Goal: Task Accomplishment & Management: Use online tool/utility

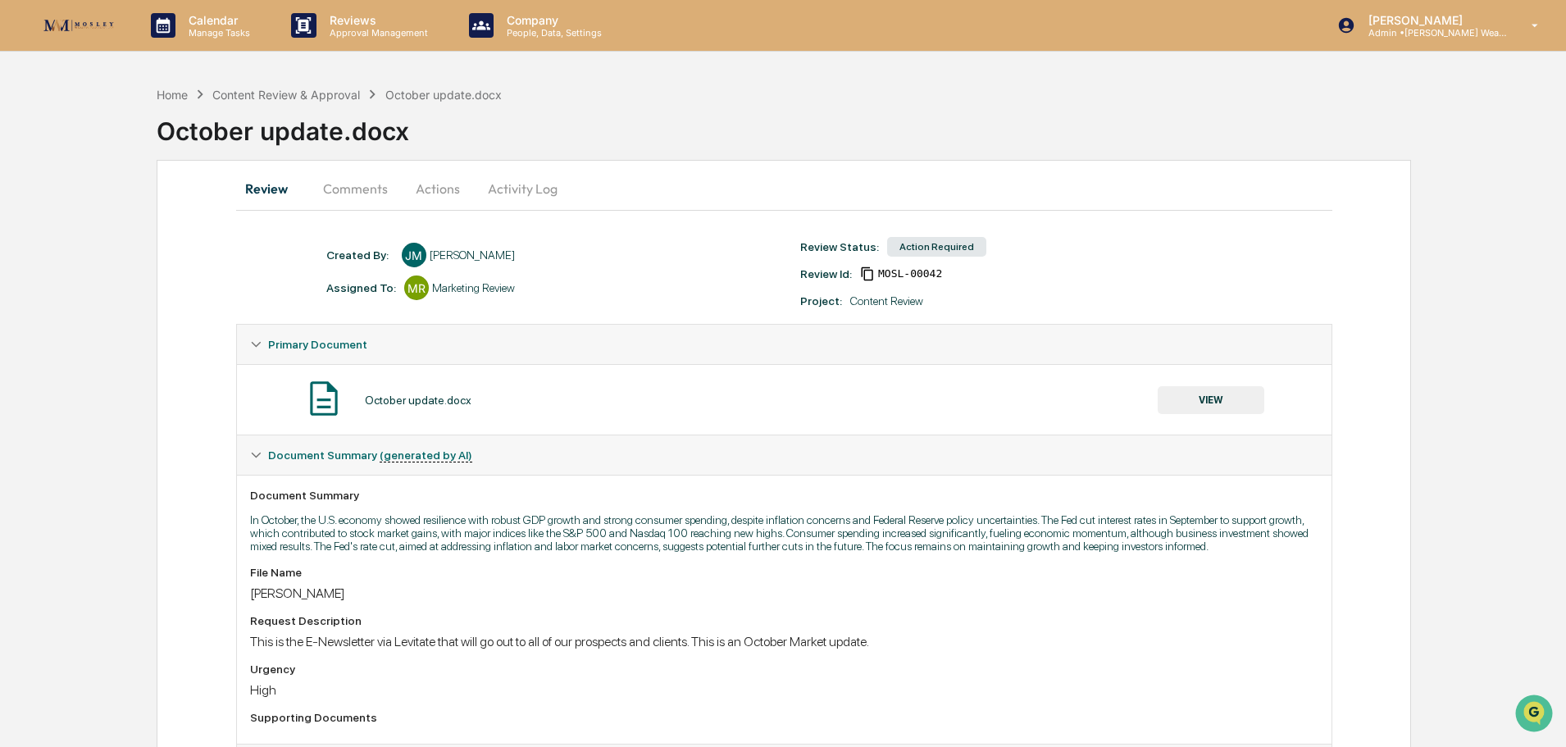
click at [430, 185] on button "Actions" at bounding box center [438, 188] width 74 height 39
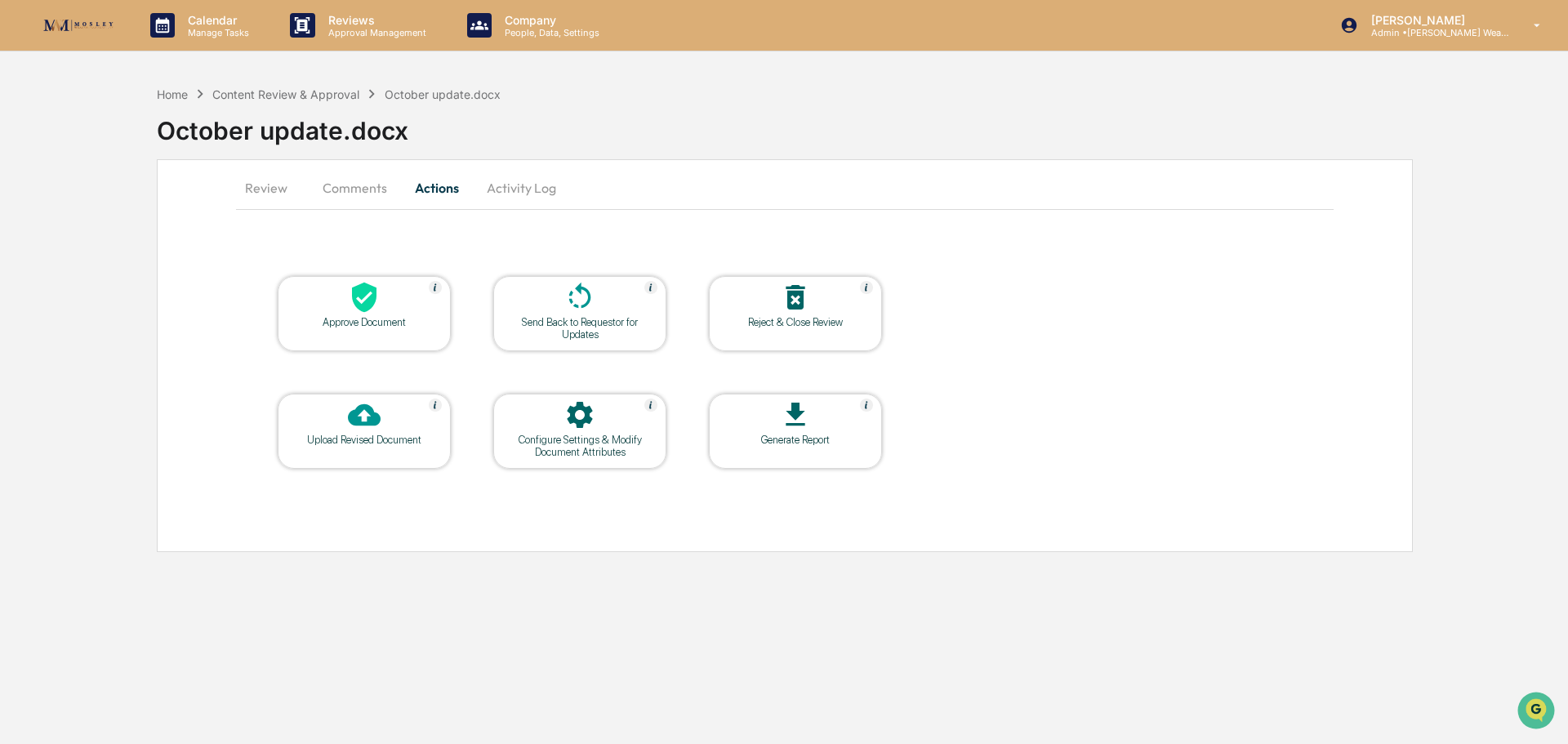
click at [386, 306] on div at bounding box center [365, 298] width 163 height 35
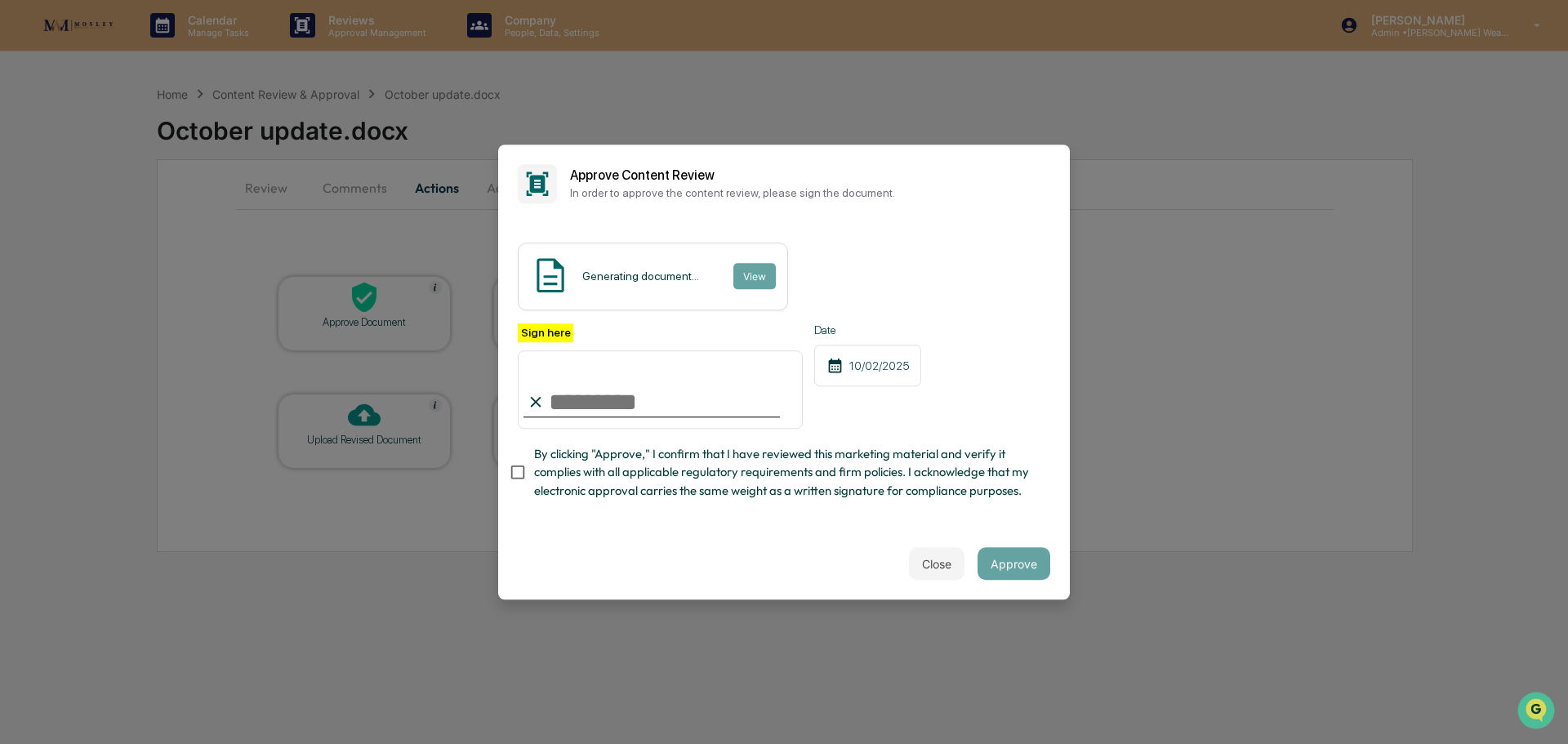
click at [584, 395] on input "Sign here" at bounding box center [660, 389] width 285 height 79
type input "**********"
click at [895, 387] on div "Date [DATE]" at bounding box center [867, 376] width 107 height 107
click at [896, 271] on div "Content Review Report View" at bounding box center [784, 277] width 533 height 68
click at [1008, 560] on button "Approve" at bounding box center [1013, 563] width 73 height 33
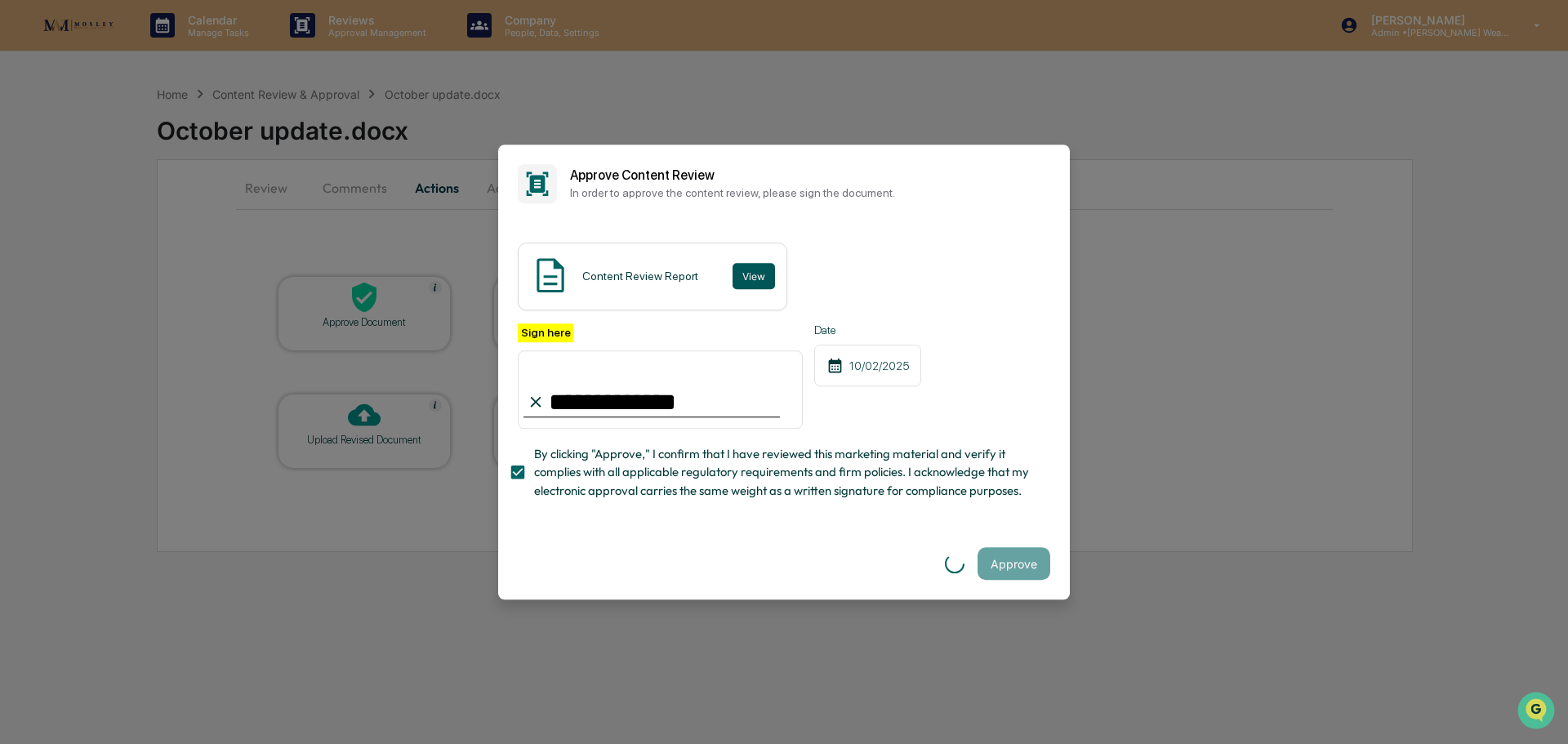
click at [740, 263] on button "View" at bounding box center [753, 276] width 43 height 26
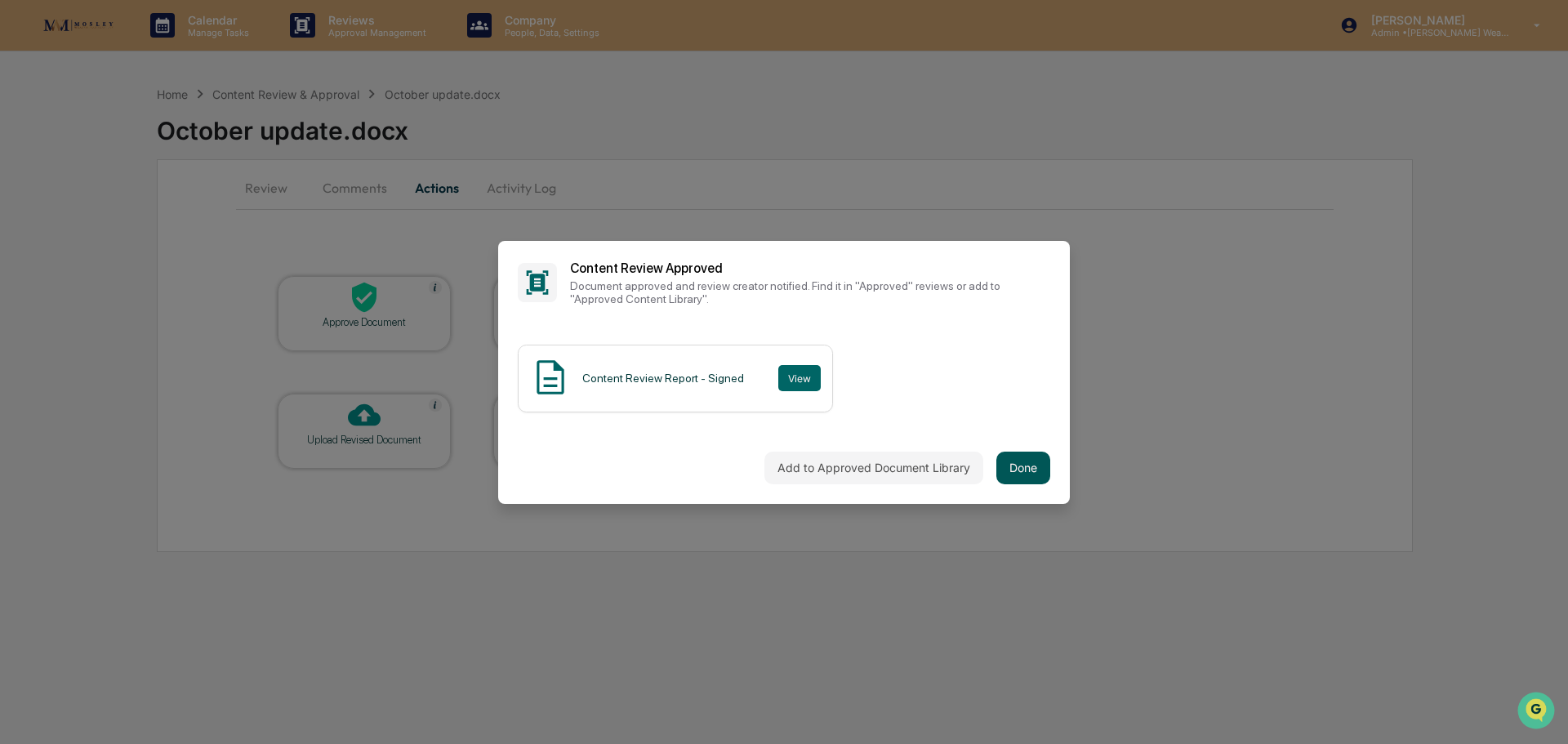
click at [1016, 462] on button "Done" at bounding box center [1023, 467] width 54 height 33
